Goal: Book appointment/travel/reservation

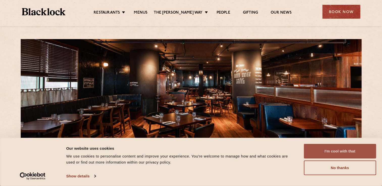
click at [333, 149] on button "I'm cool with that" at bounding box center [339, 151] width 72 height 15
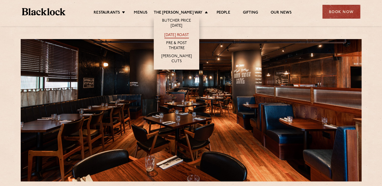
click at [184, 35] on link "[DATE] Roast" at bounding box center [176, 36] width 24 height 6
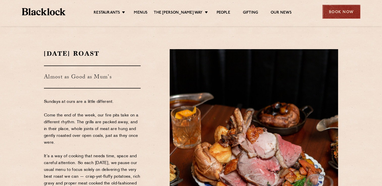
click at [336, 12] on div "Book Now" at bounding box center [341, 12] width 38 height 14
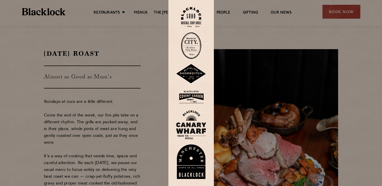
click at [194, 130] on img at bounding box center [191, 124] width 30 height 29
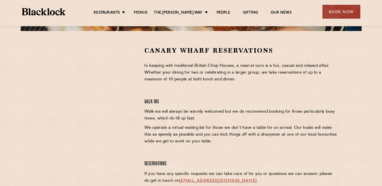
scroll to position [151, 0]
